Goal: Task Accomplishment & Management: Complete application form

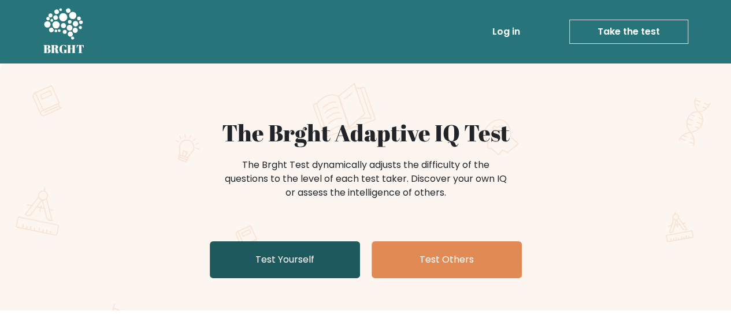
click at [316, 266] on link "Test Yourself" at bounding box center [285, 259] width 150 height 37
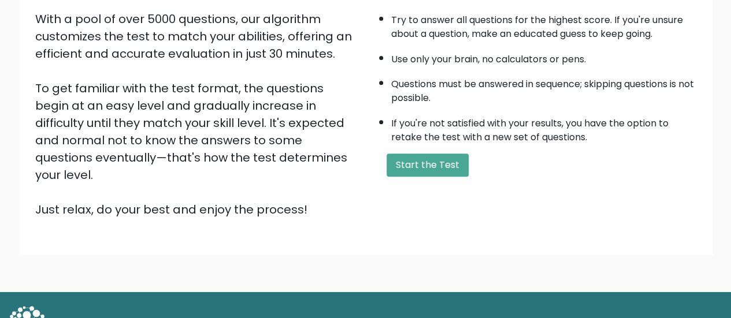
scroll to position [210, 0]
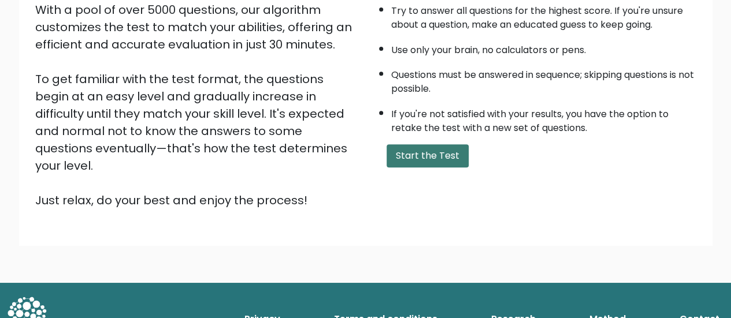
click at [421, 164] on button "Start the Test" at bounding box center [427, 155] width 82 height 23
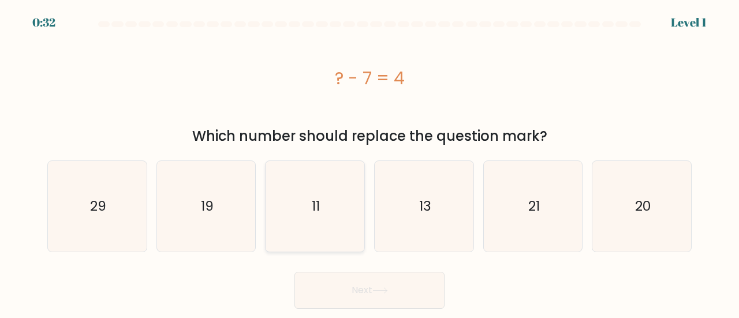
click at [283, 178] on icon "11" at bounding box center [315, 206] width 91 height 91
click at [370, 162] on input "c. 11" at bounding box center [370, 160] width 1 height 3
radio input "true"
click at [394, 282] on button "Next" at bounding box center [370, 290] width 150 height 37
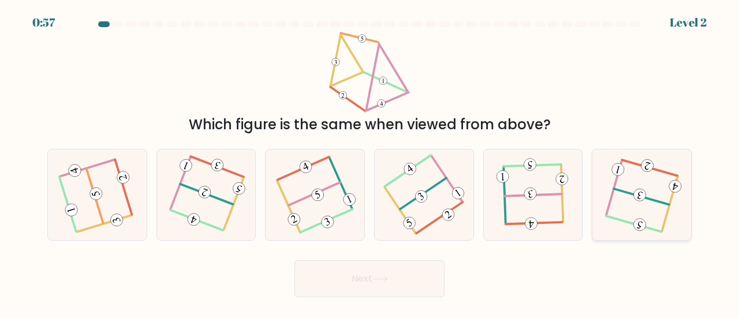
click at [622, 182] on icon at bounding box center [642, 195] width 73 height 72
click at [370, 162] on input "f." at bounding box center [370, 160] width 1 height 3
radio input "true"
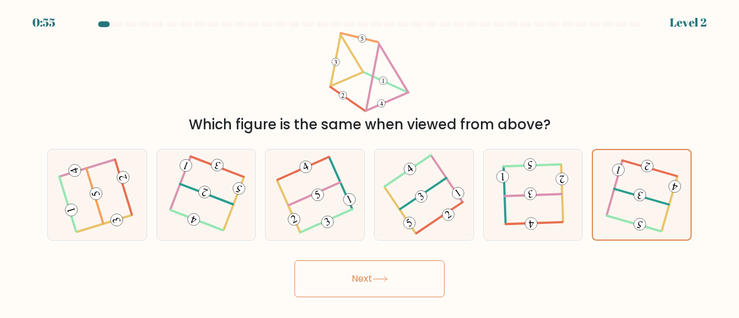
click at [424, 288] on button "Next" at bounding box center [370, 278] width 150 height 37
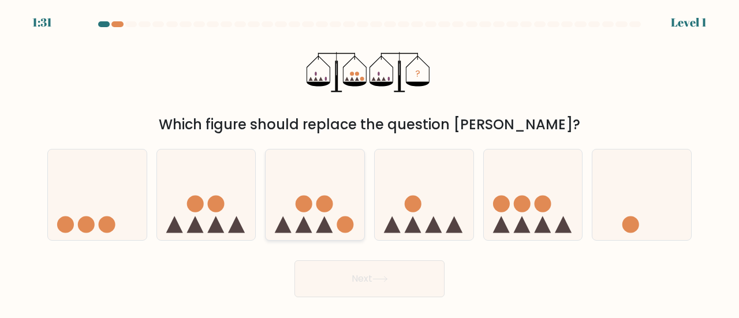
click at [286, 181] on icon at bounding box center [315, 194] width 99 height 81
click at [370, 162] on input "c." at bounding box center [370, 160] width 1 height 3
radio input "true"
click at [334, 277] on button "Next" at bounding box center [370, 278] width 150 height 37
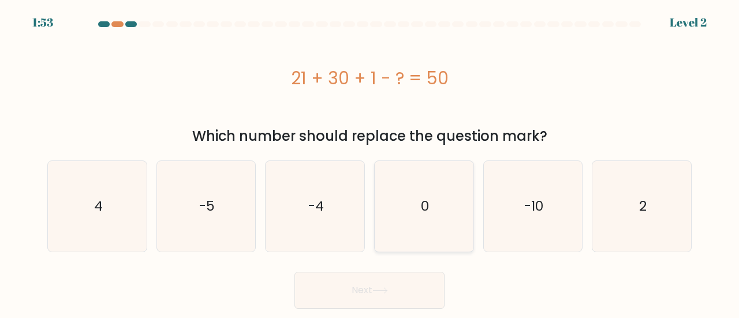
click at [423, 204] on text "0" at bounding box center [425, 206] width 8 height 19
click at [370, 162] on input "d. 0" at bounding box center [370, 160] width 1 height 3
radio input "true"
click at [354, 278] on button "Next" at bounding box center [370, 290] width 150 height 37
